Goal: Information Seeking & Learning: Learn about a topic

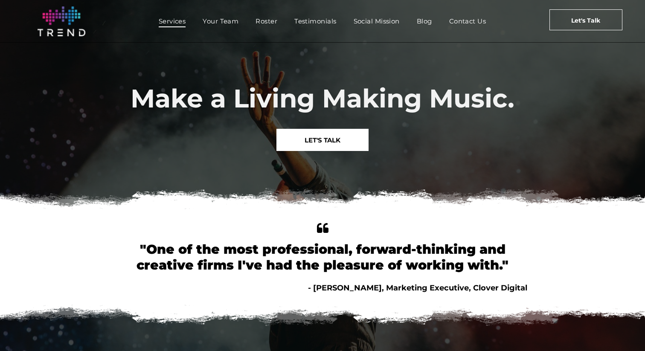
click at [180, 19] on span "Services" at bounding box center [172, 21] width 27 height 12
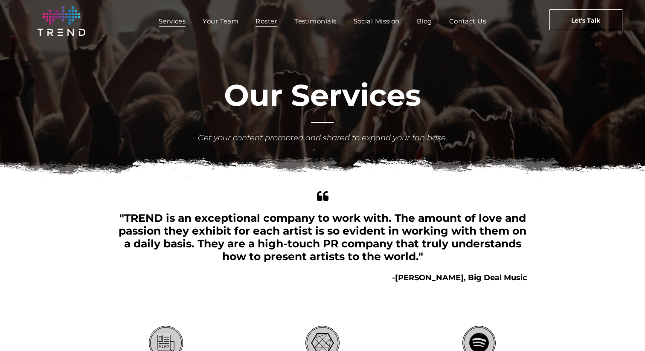
click at [260, 21] on span "Roster" at bounding box center [267, 21] width 22 height 12
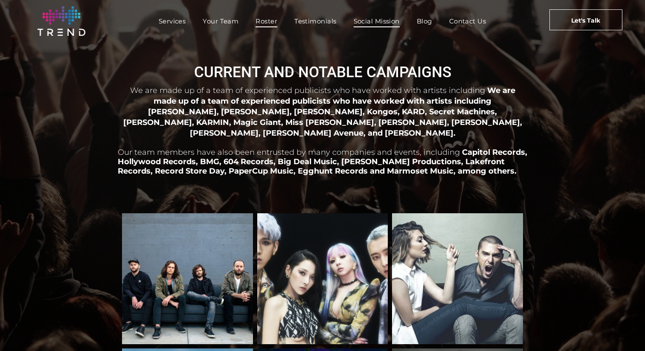
click at [381, 24] on span "Social Mission" at bounding box center [377, 21] width 46 height 12
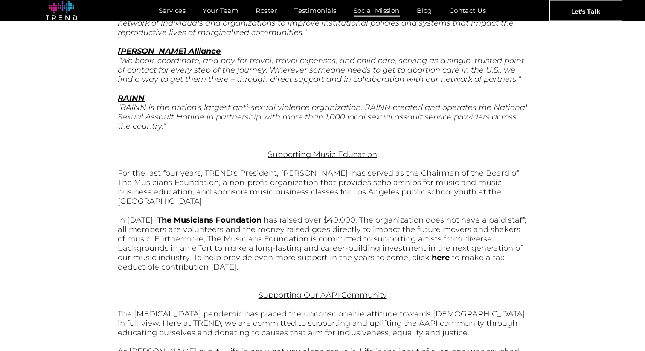
scroll to position [1016, 0]
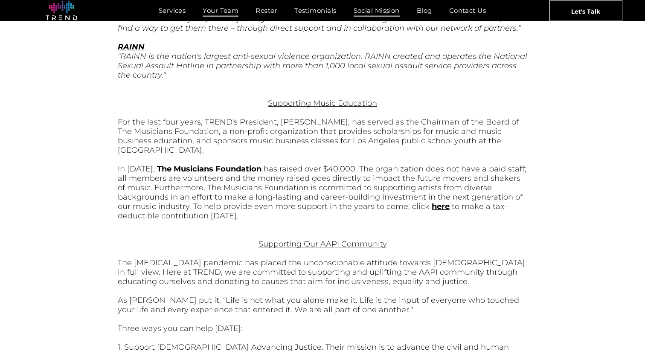
click at [222, 11] on span "Your Team" at bounding box center [221, 10] width 36 height 12
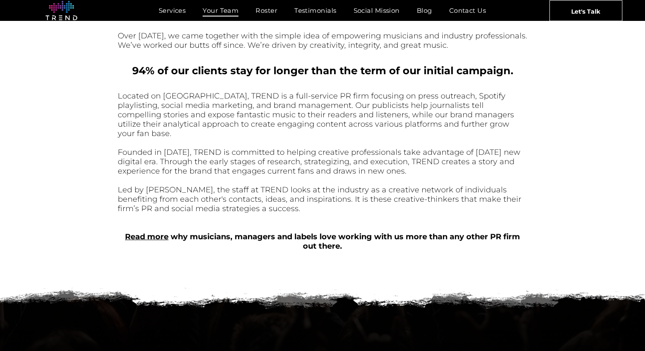
scroll to position [278, 0]
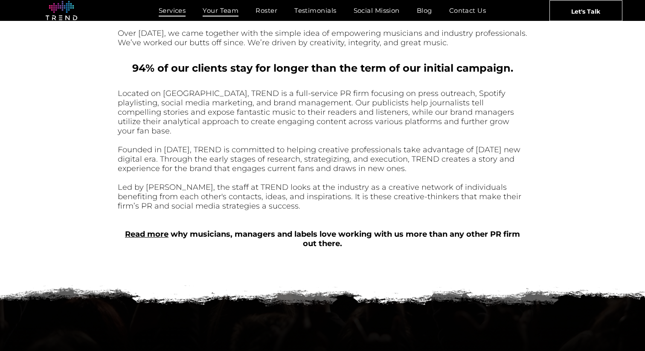
click at [183, 9] on span "Services" at bounding box center [172, 10] width 27 height 12
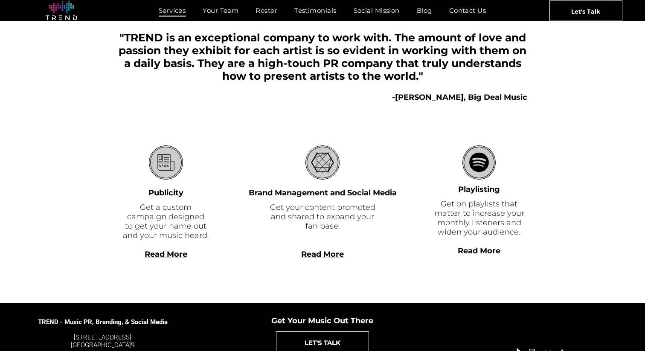
scroll to position [205, 0]
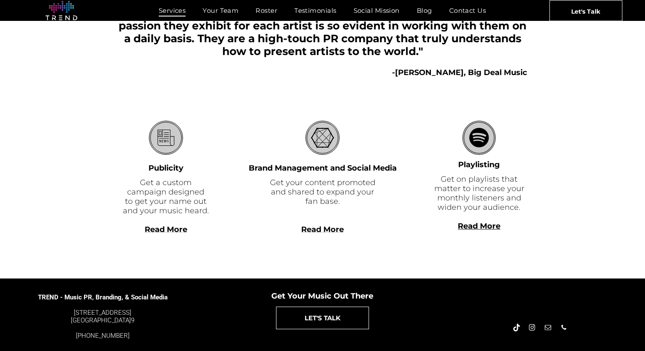
click at [460, 227] on b "Read More" at bounding box center [479, 225] width 43 height 9
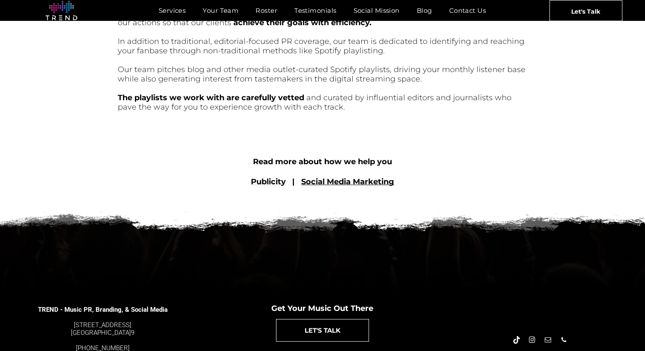
scroll to position [387, 0]
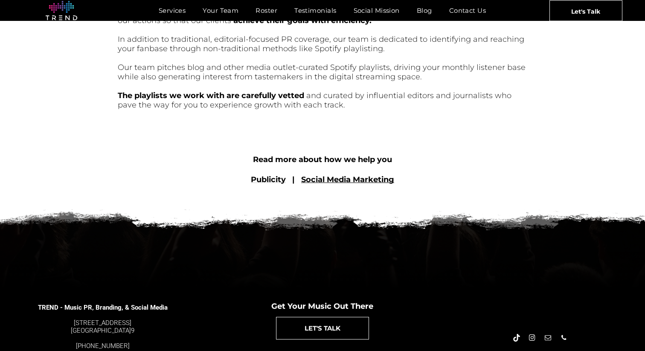
click at [279, 180] on font "Publicity" at bounding box center [268, 179] width 35 height 9
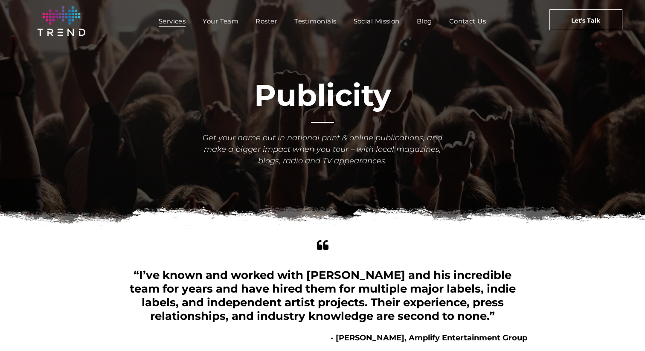
click at [166, 24] on span "Services" at bounding box center [172, 21] width 27 height 12
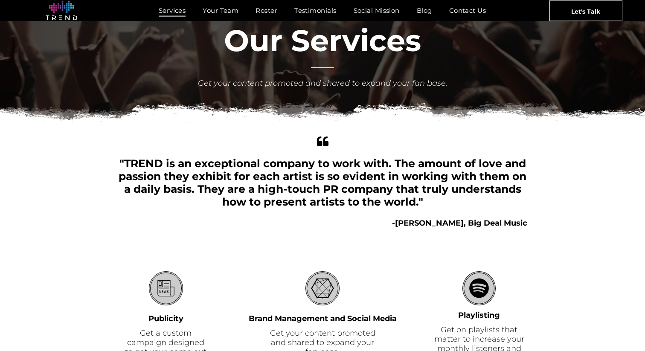
scroll to position [47, 0]
